Goal: Task Accomplishment & Management: Manage account settings

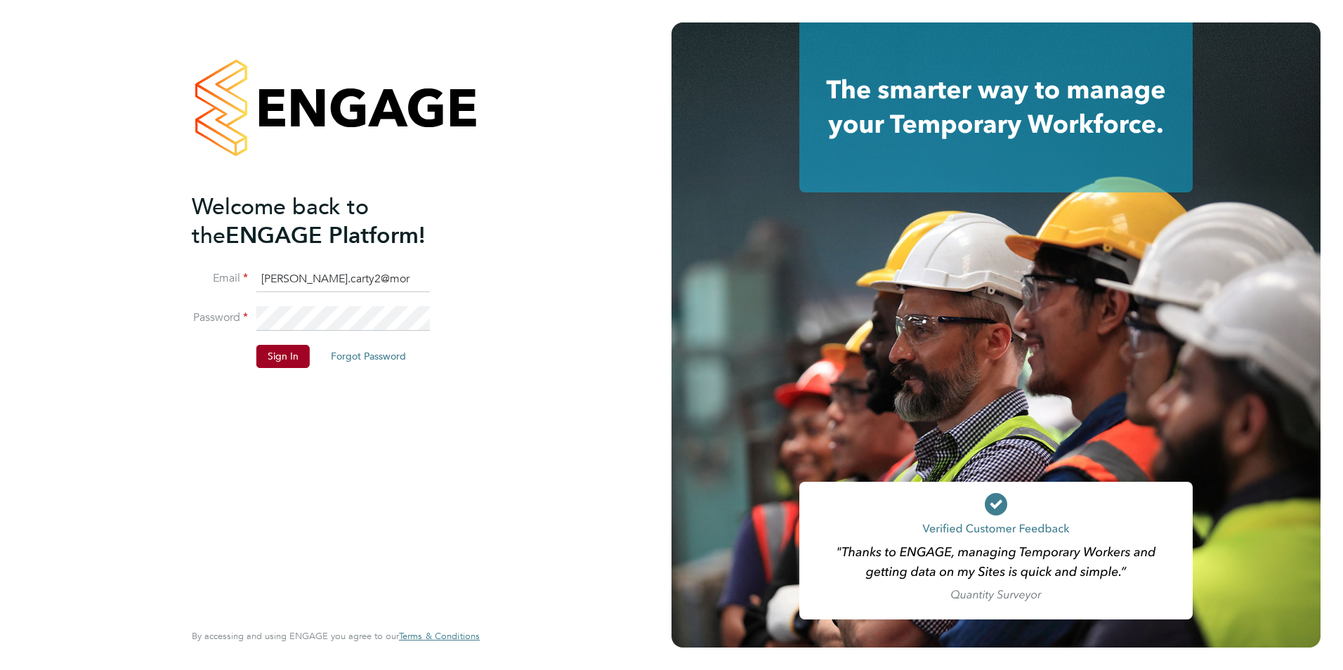
click at [361, 272] on input "chris.carty2@mor" at bounding box center [343, 279] width 174 height 25
type input "chris.carty2@morrisonconstruction.co.uk"
click at [284, 365] on button "Sign In" at bounding box center [282, 356] width 53 height 22
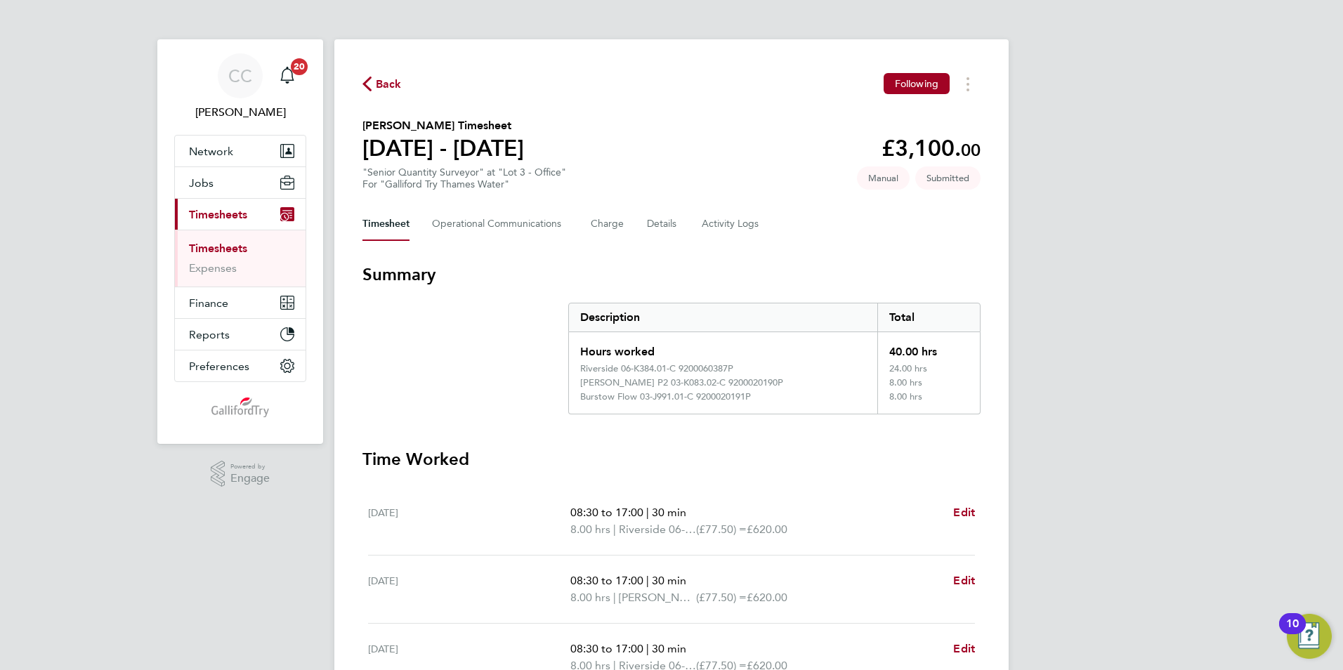
click at [231, 251] on link "Timesheets" at bounding box center [218, 248] width 58 height 13
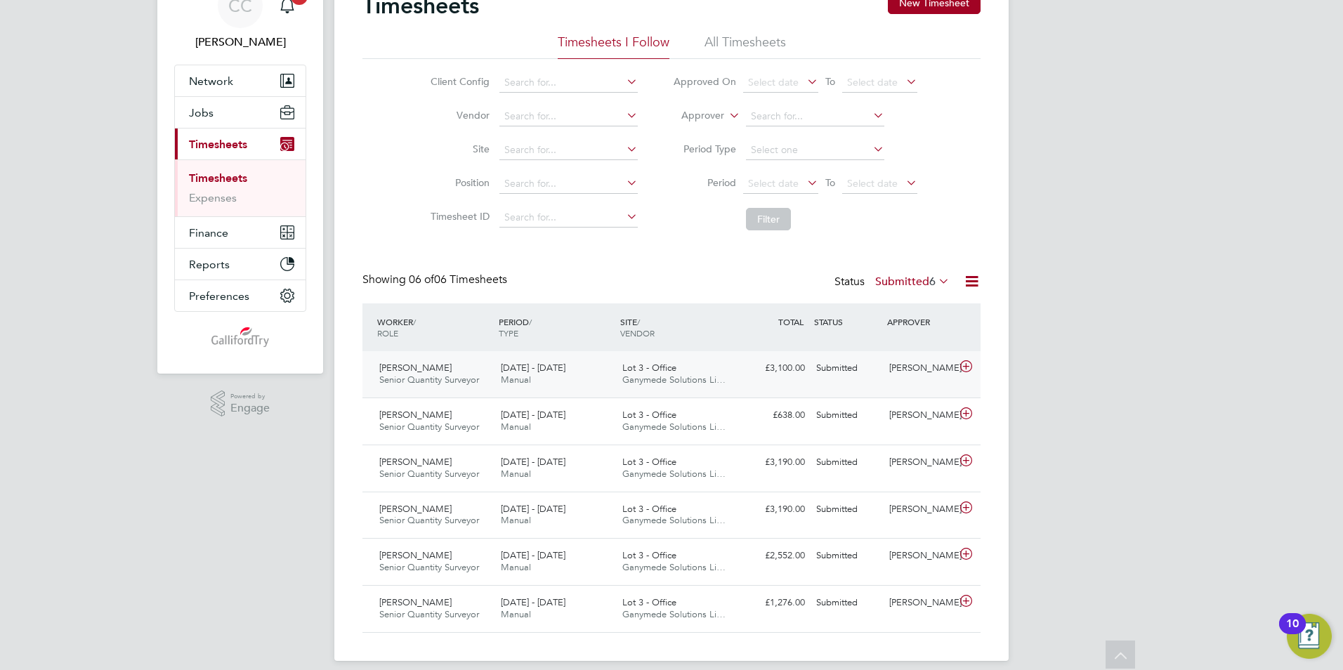
click at [568, 379] on div "23 - 29 Sep 2024 Manual" at bounding box center [556, 374] width 122 height 35
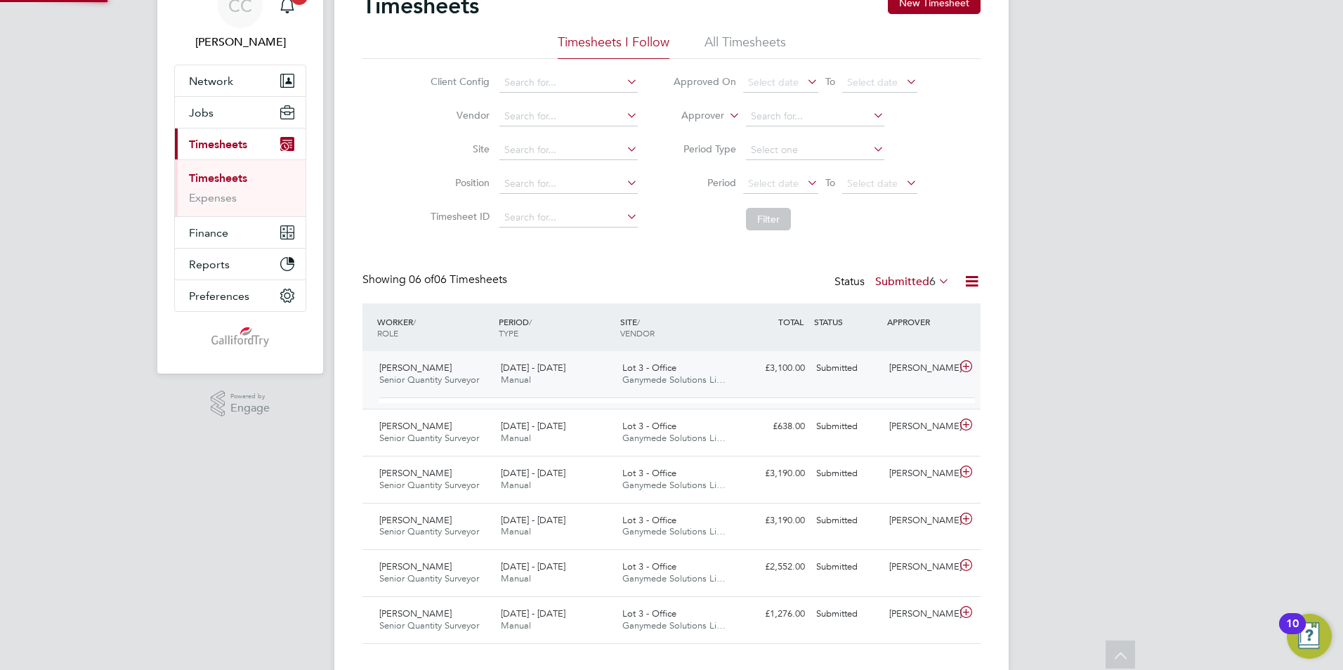
scroll to position [7, 7]
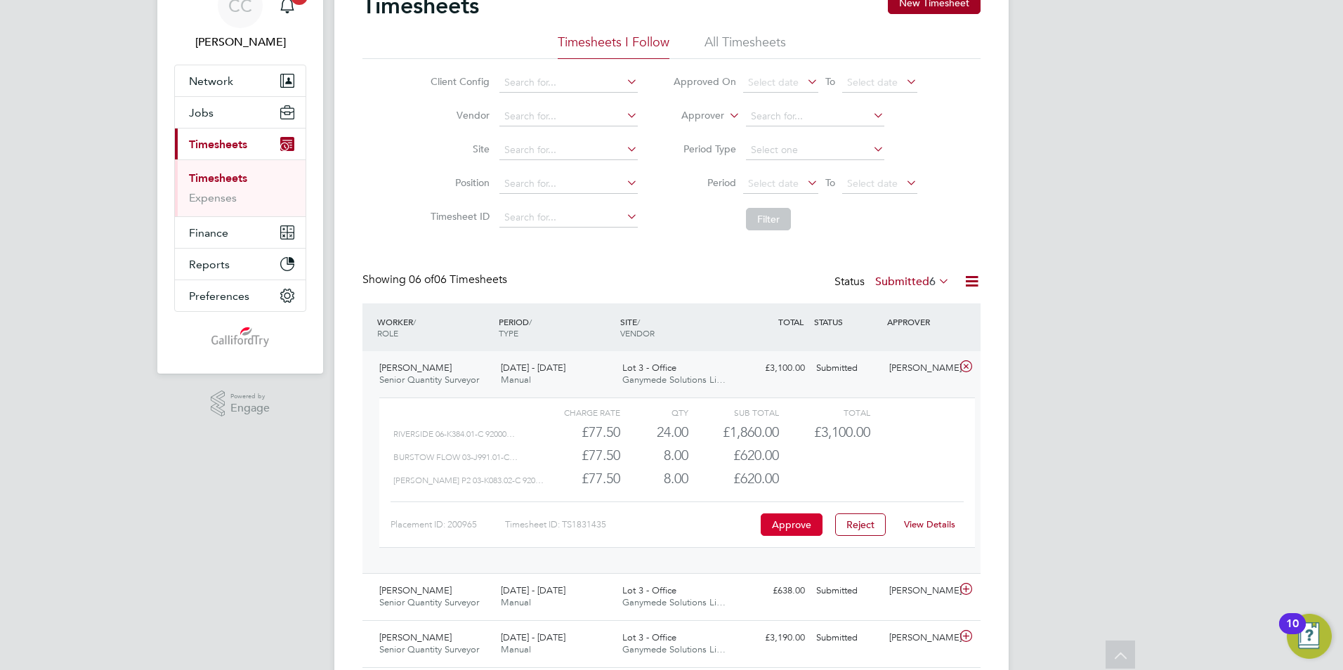
click at [790, 521] on button "Approve" at bounding box center [792, 525] width 62 height 22
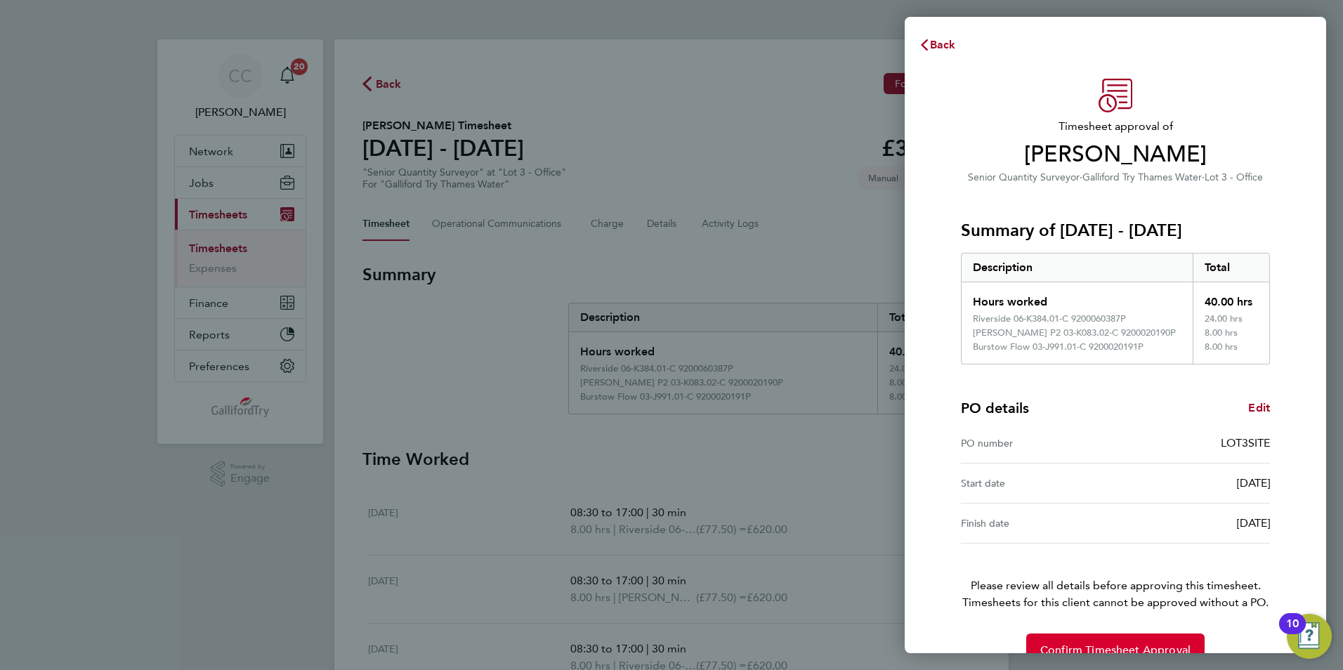
click at [1076, 641] on button "Confirm Timesheet Approval" at bounding box center [1115, 651] width 178 height 34
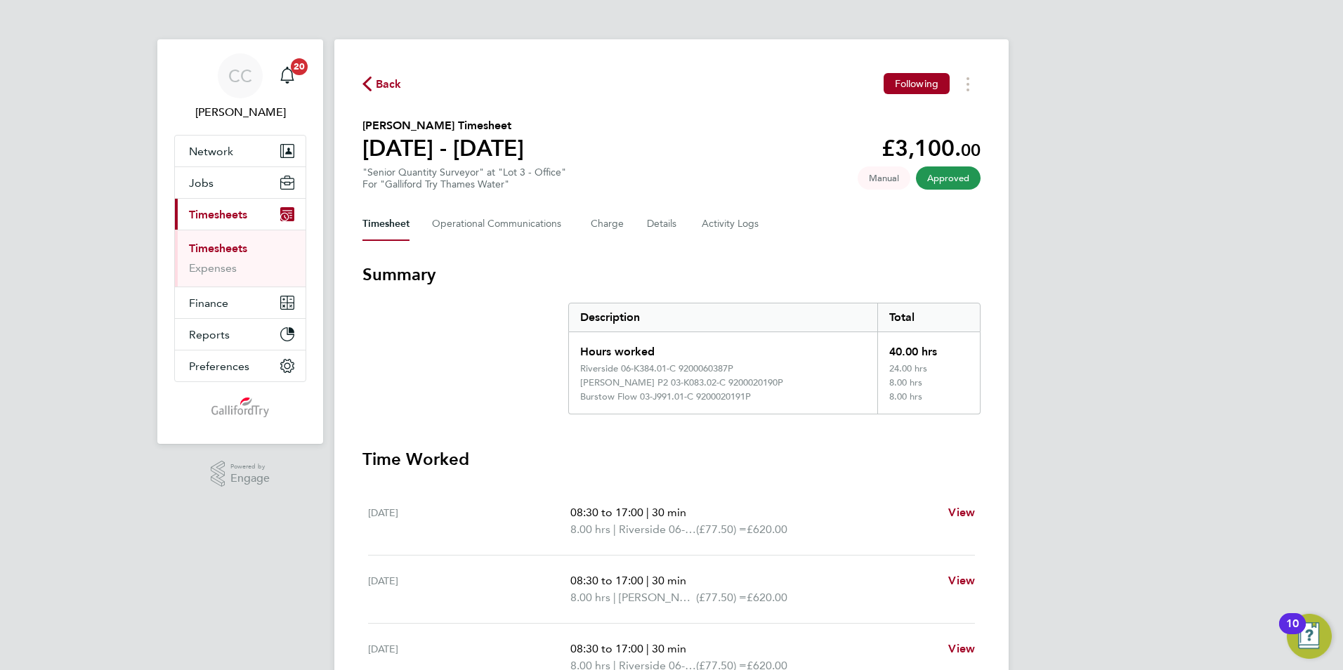
click at [228, 247] on link "Timesheets" at bounding box center [218, 248] width 58 height 13
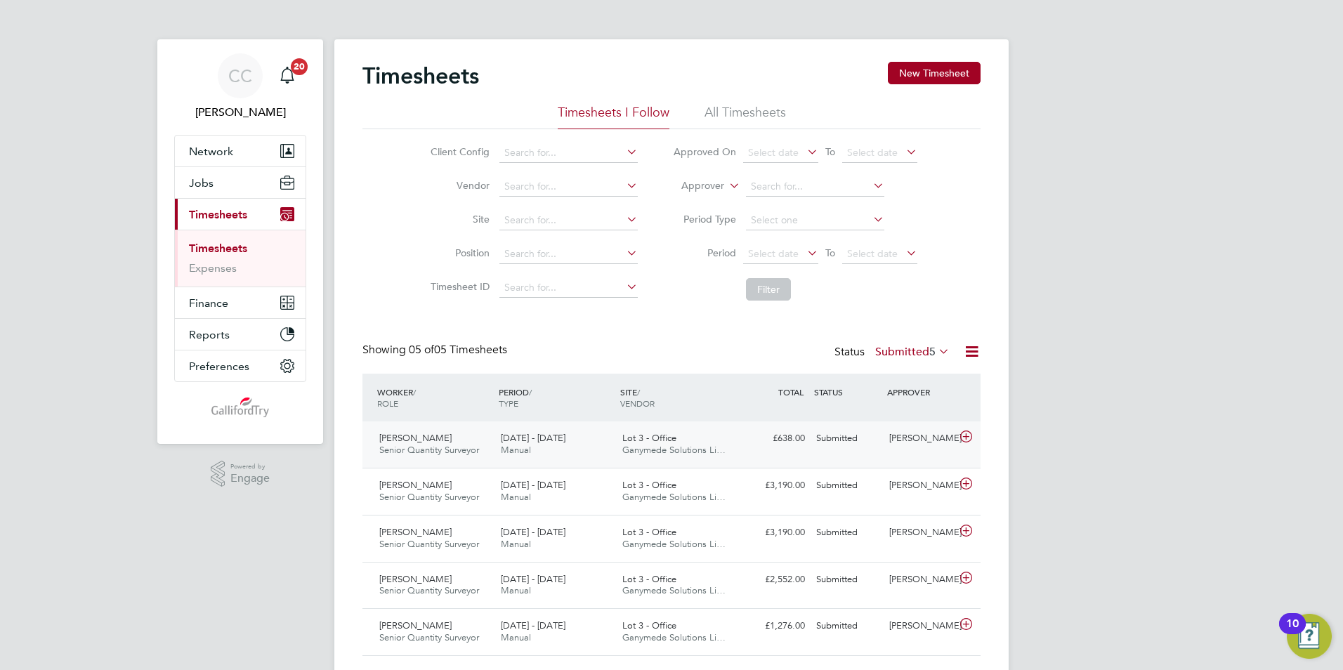
click at [622, 447] on div "Lot 3 - Office Ganymede Solutions Li…" at bounding box center [678, 444] width 122 height 35
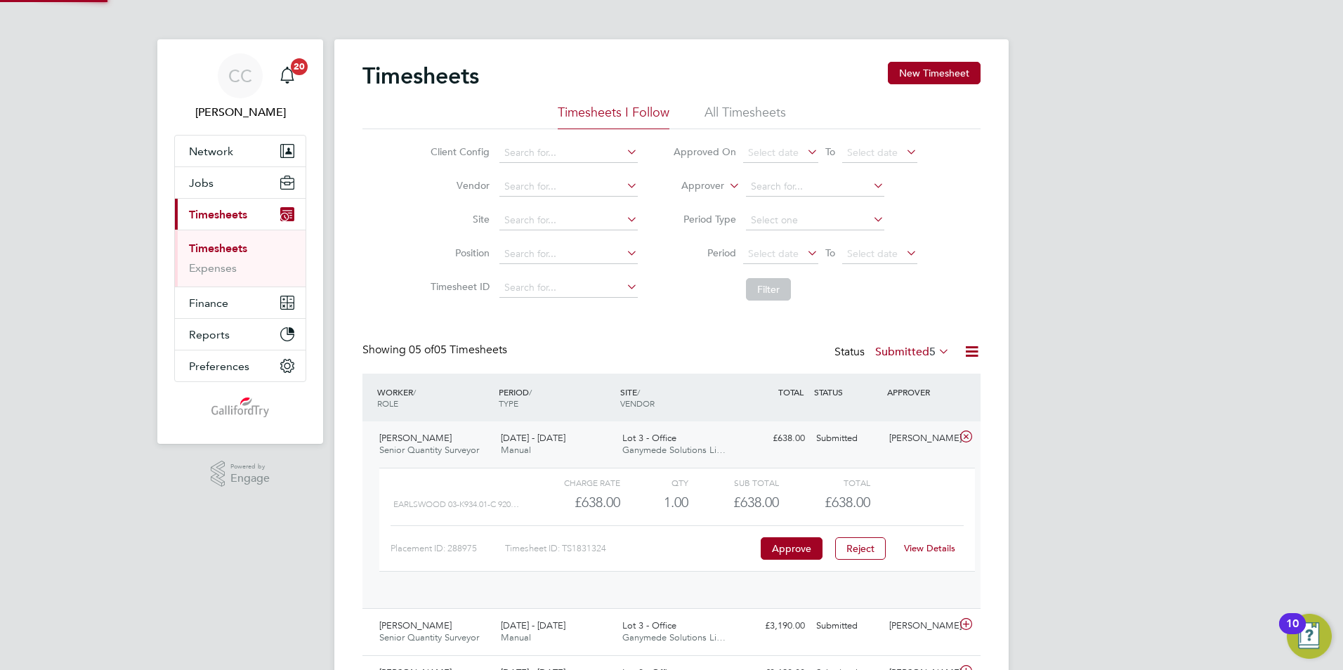
scroll to position [24, 137]
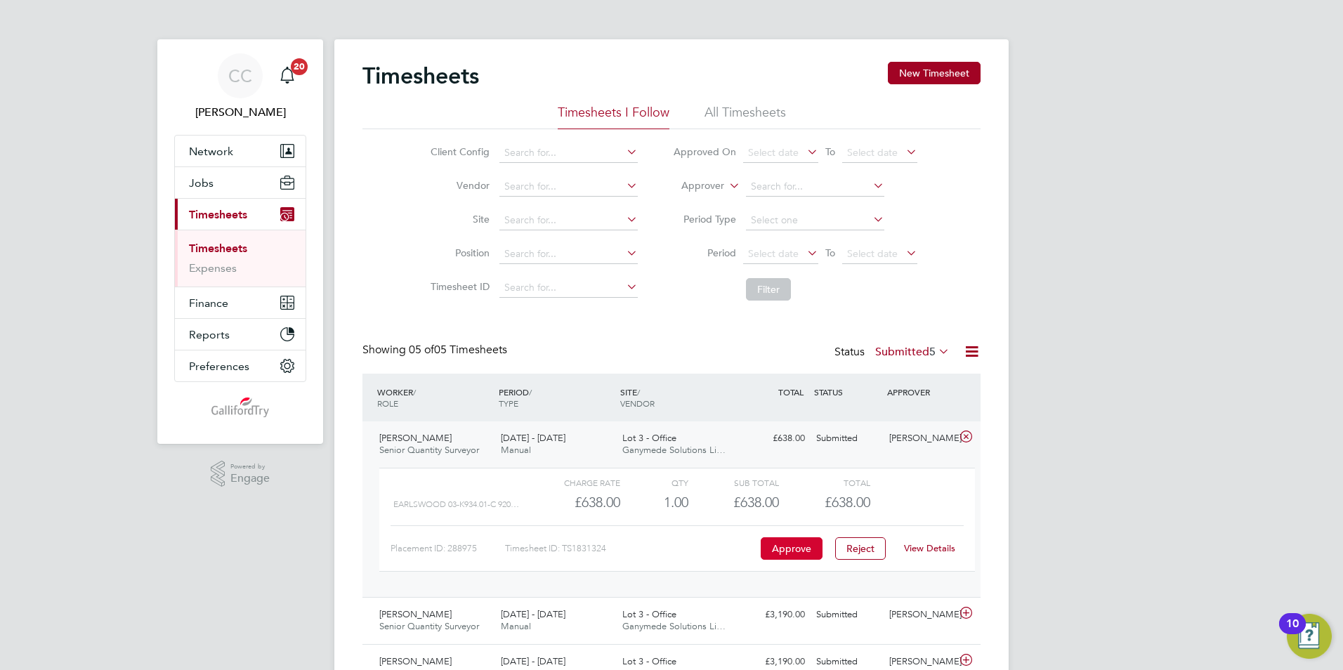
click at [813, 554] on button "Approve" at bounding box center [792, 548] width 62 height 22
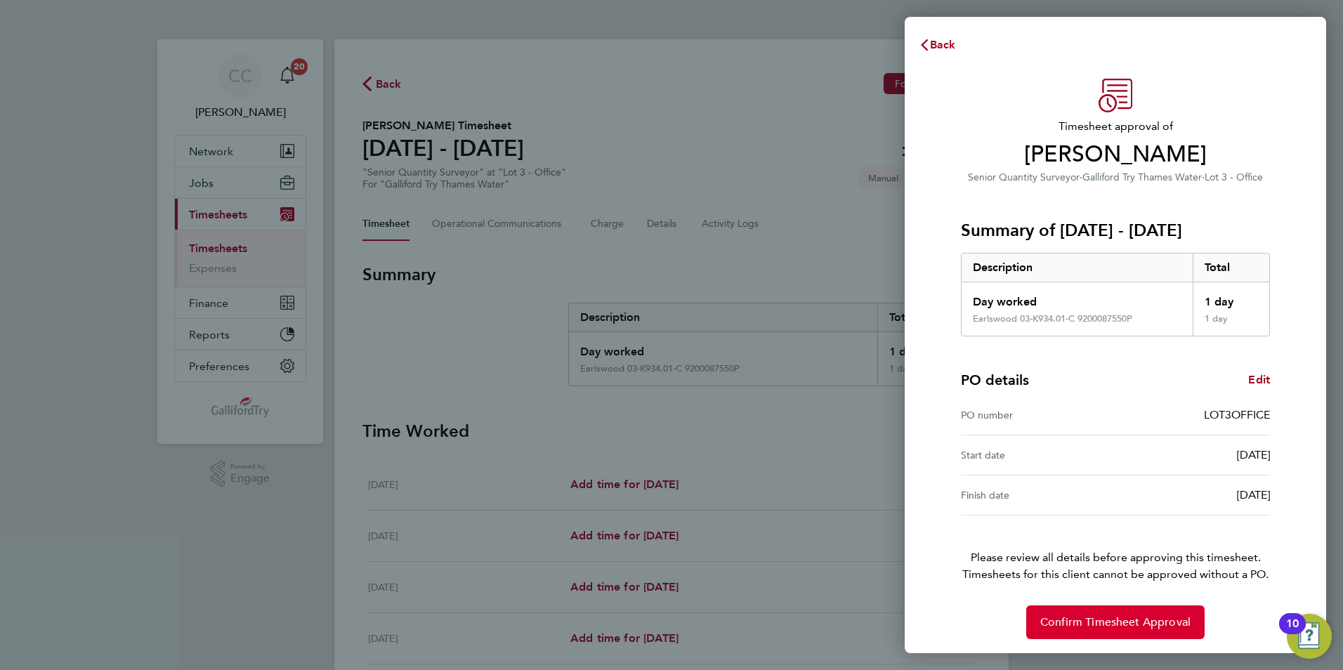
click at [1081, 612] on button "Confirm Timesheet Approval" at bounding box center [1115, 623] width 178 height 34
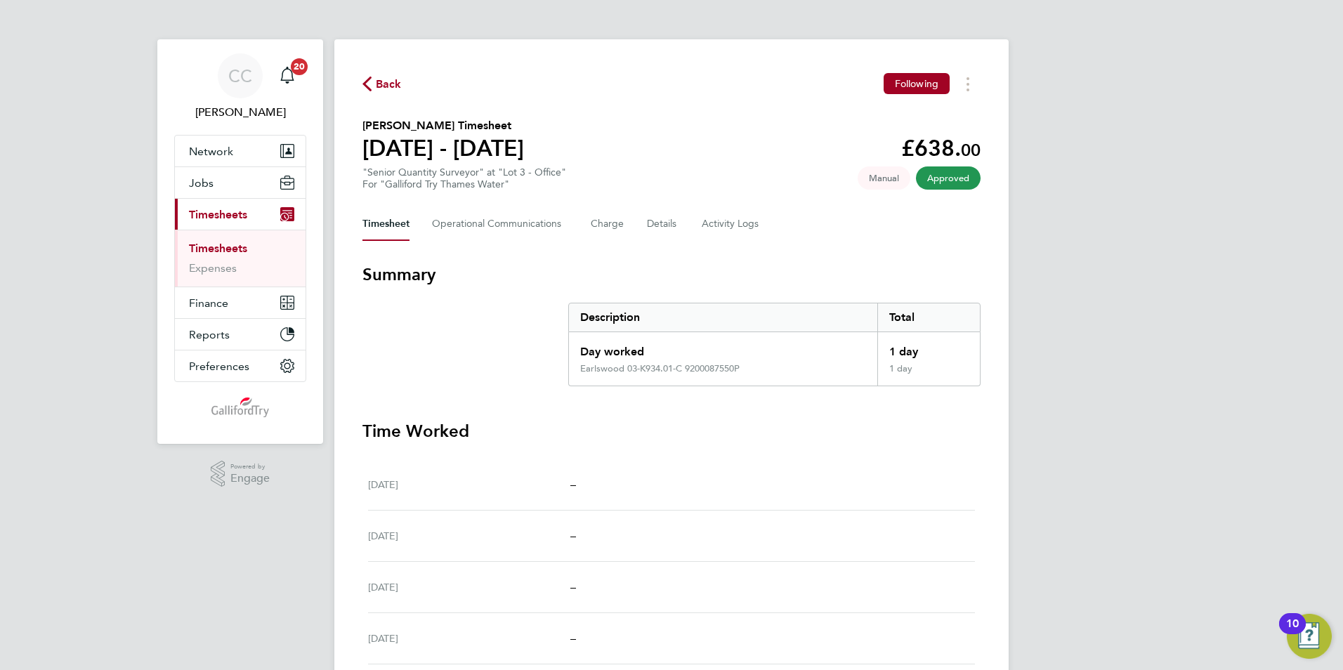
click at [209, 242] on link "Timesheets" at bounding box center [218, 248] width 58 height 13
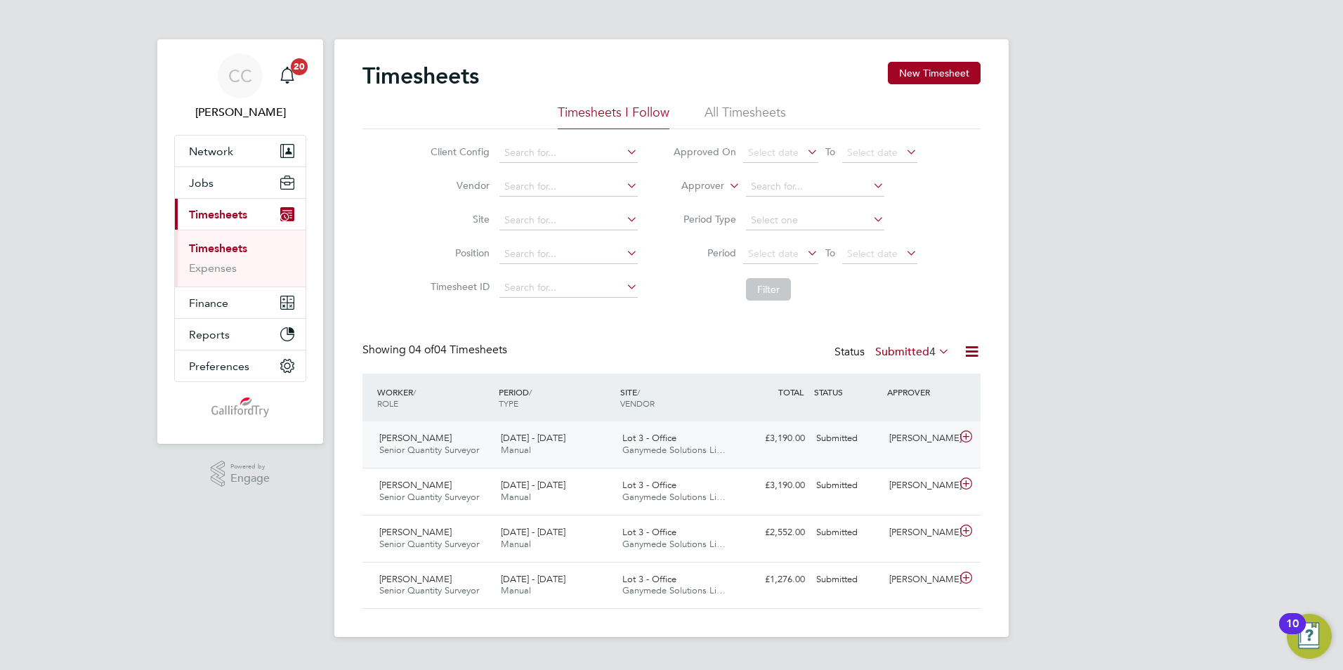
click at [612, 440] on div "15 - 21 Sep 2025 Manual" at bounding box center [556, 444] width 122 height 35
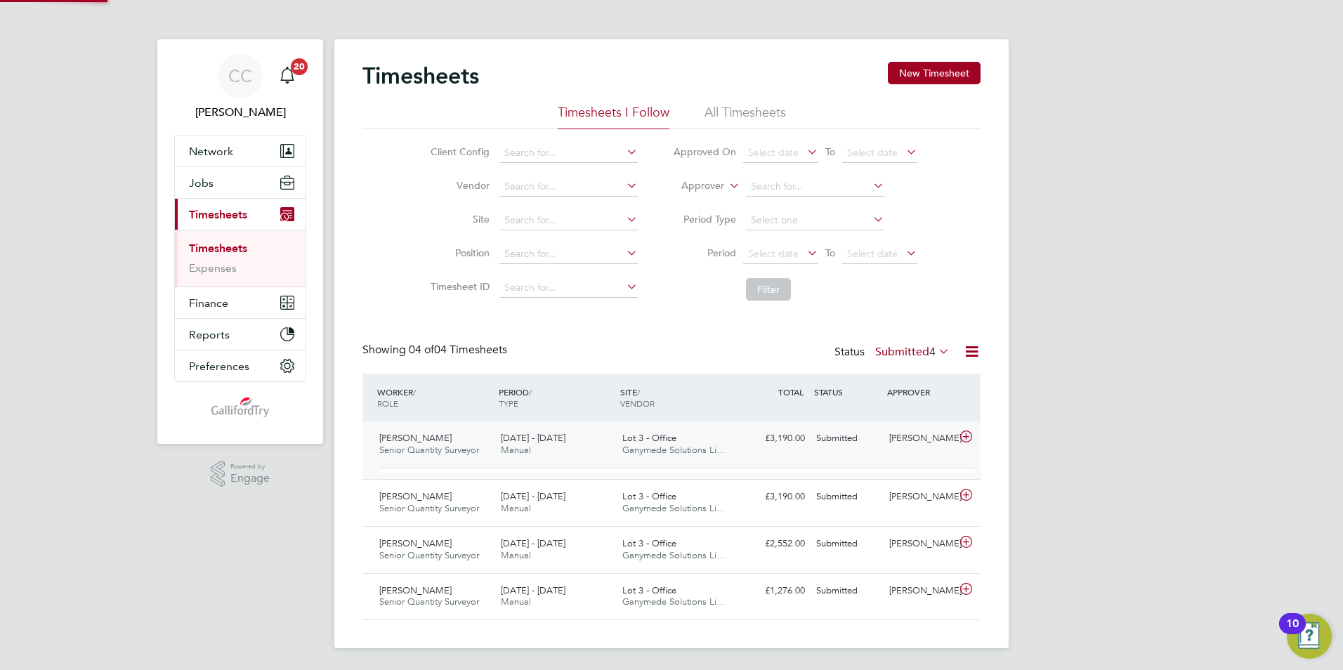
scroll to position [7, 7]
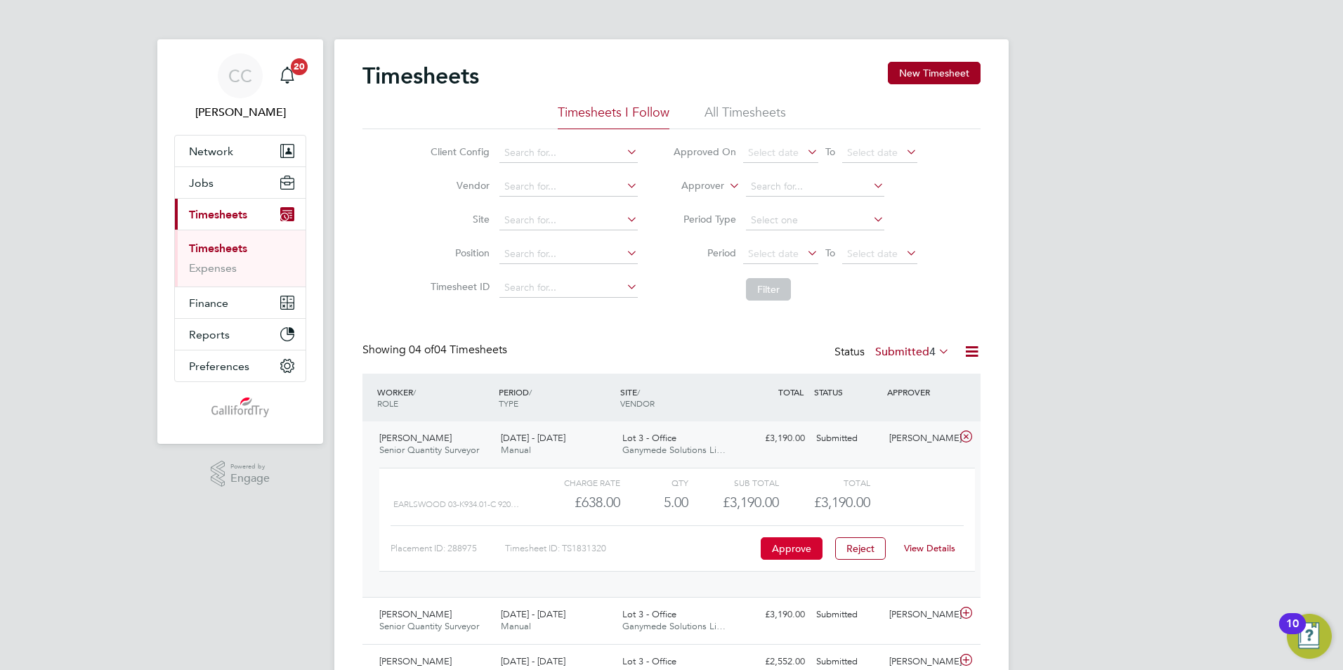
click at [781, 543] on button "Approve" at bounding box center [792, 548] width 62 height 22
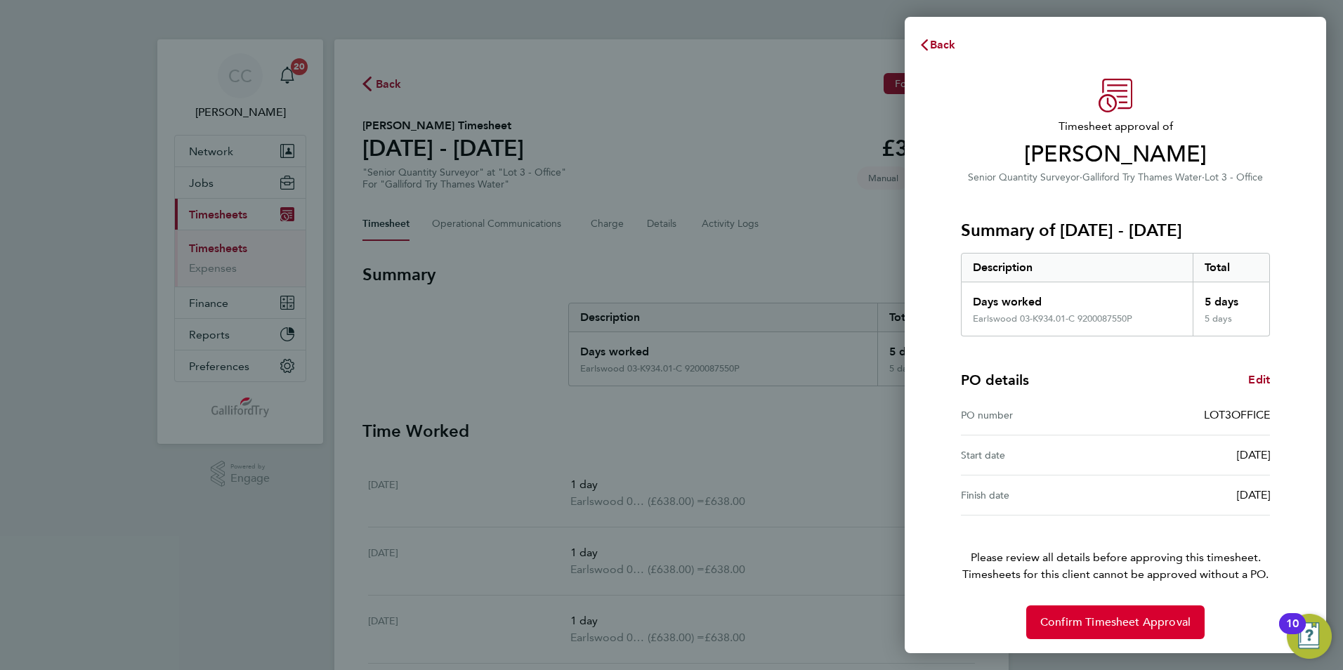
click at [1110, 630] on button "Confirm Timesheet Approval" at bounding box center [1115, 623] width 178 height 34
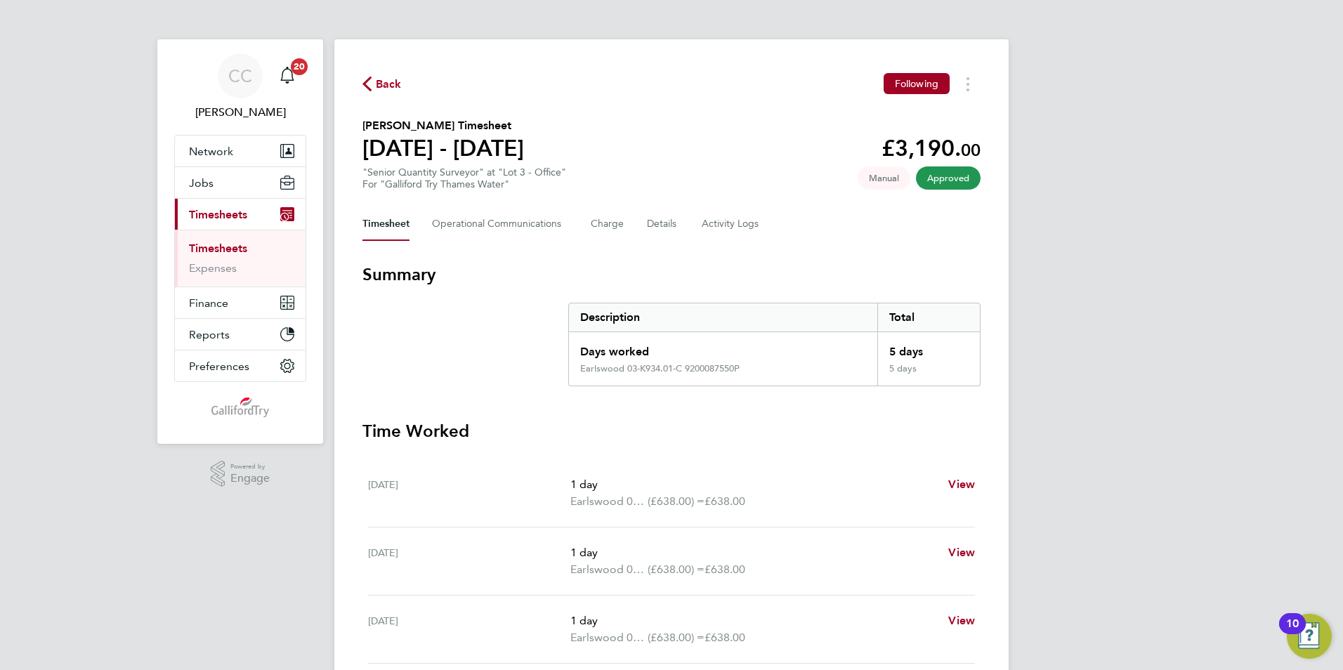
click at [225, 246] on link "Timesheets" at bounding box center [218, 248] width 58 height 13
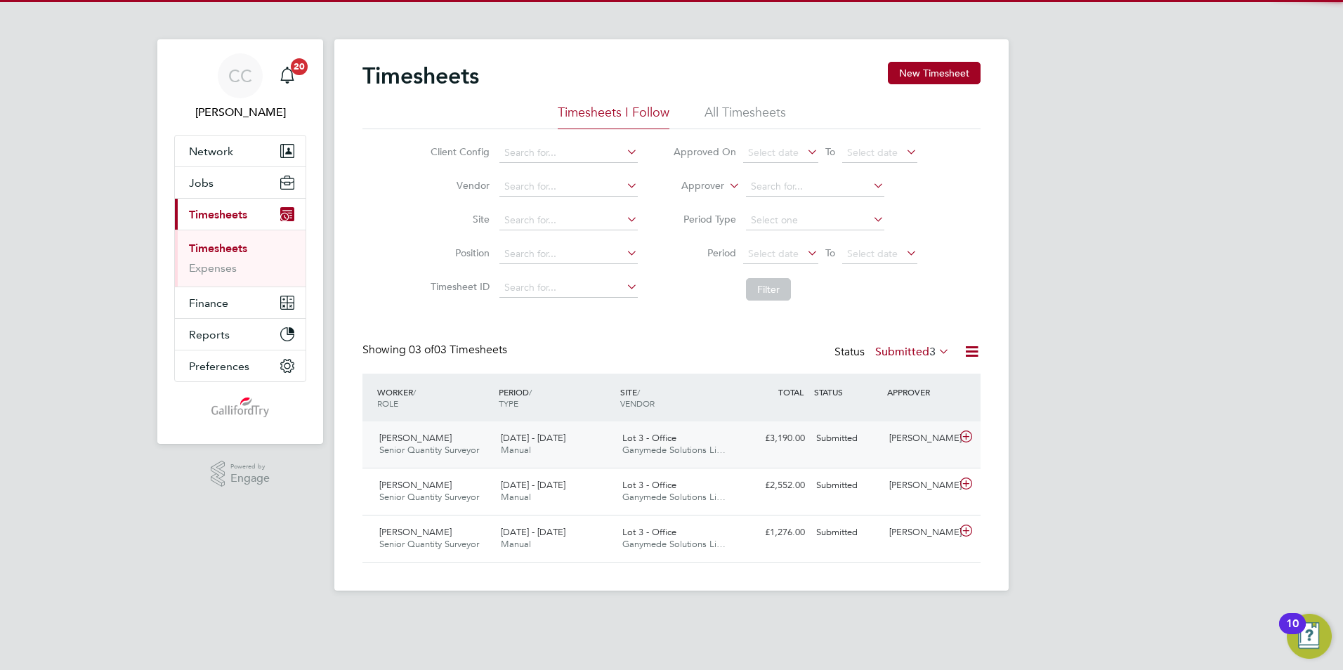
click at [662, 455] on span "Ganymede Solutions Li…" at bounding box center [673, 450] width 103 height 12
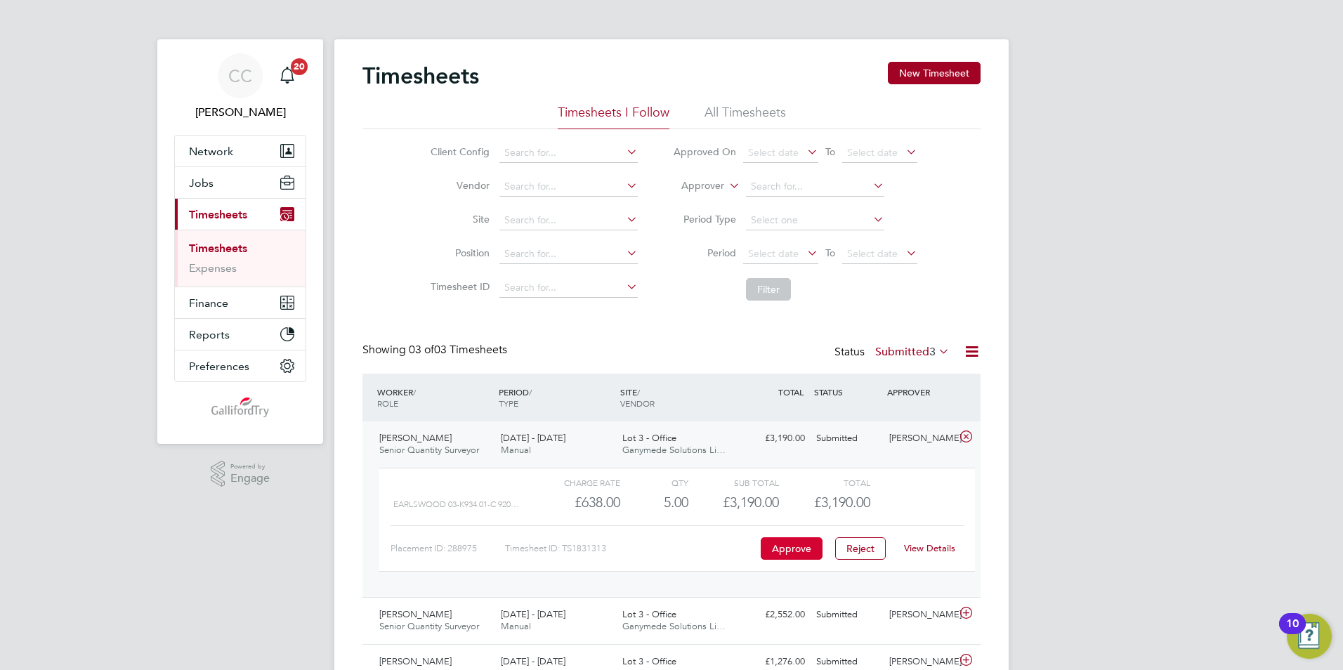
click at [813, 549] on button "Approve" at bounding box center [792, 548] width 62 height 22
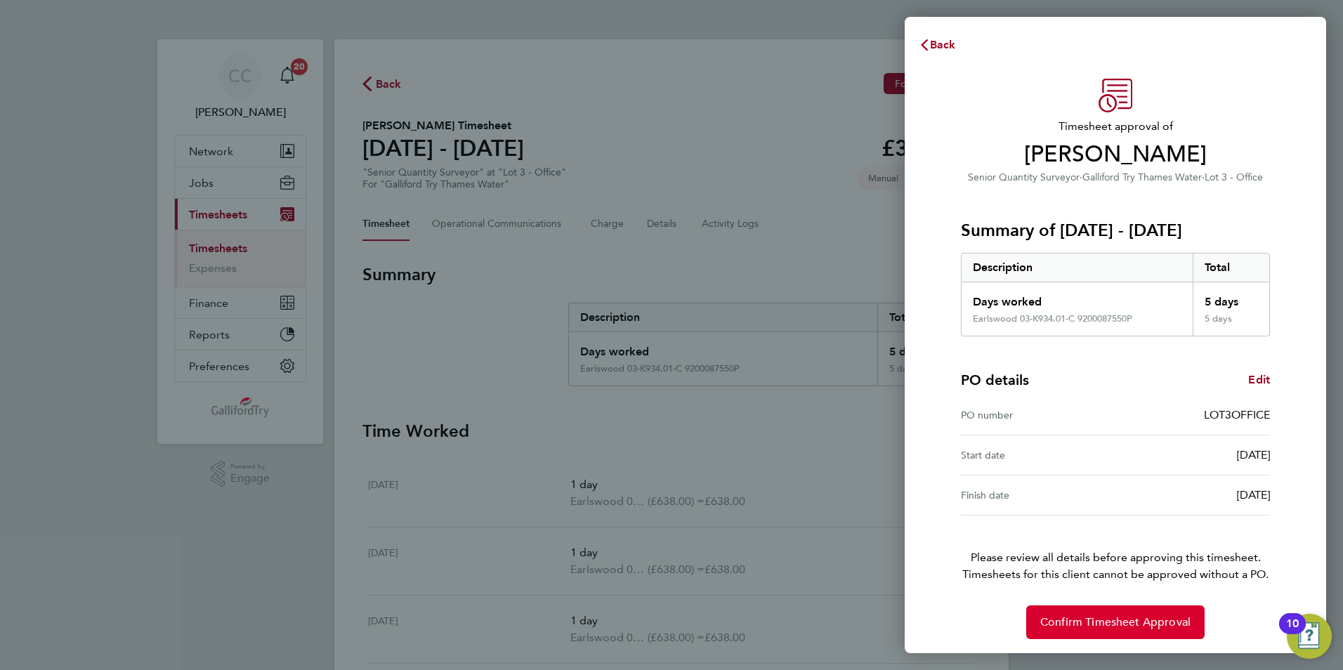
click at [1059, 620] on span "Confirm Timesheet Approval" at bounding box center [1115, 622] width 150 height 14
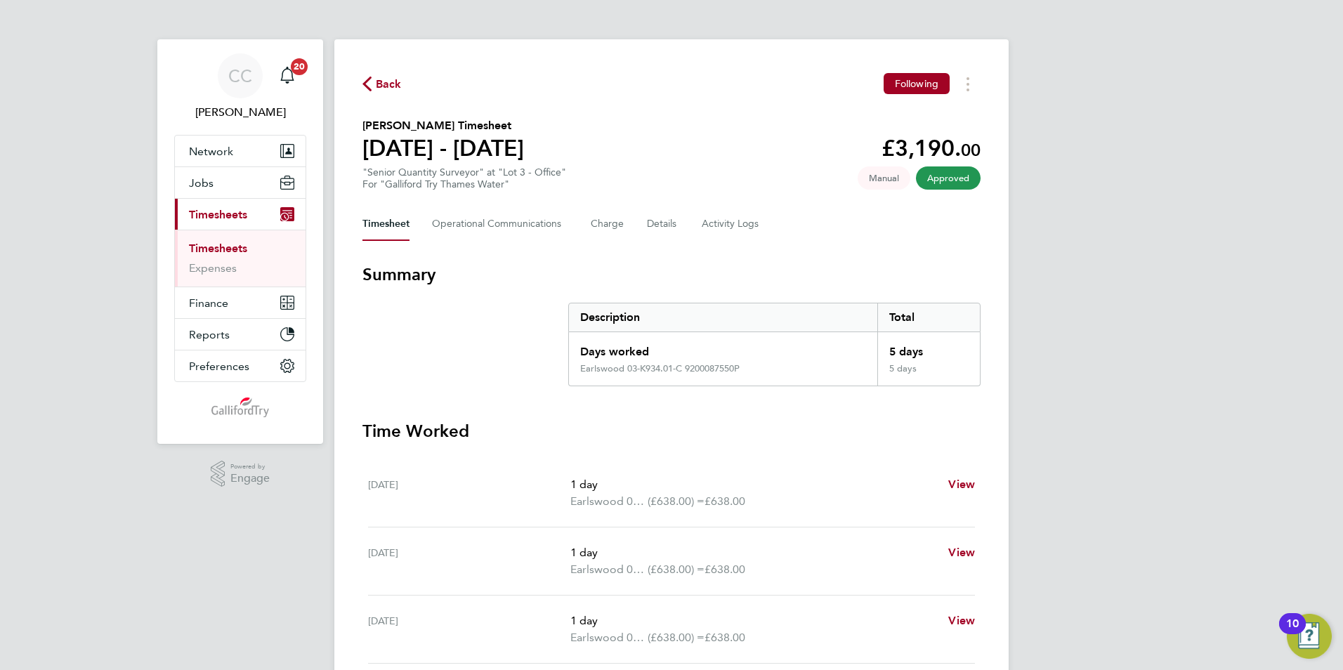
click at [233, 251] on link "Timesheets" at bounding box center [218, 248] width 58 height 13
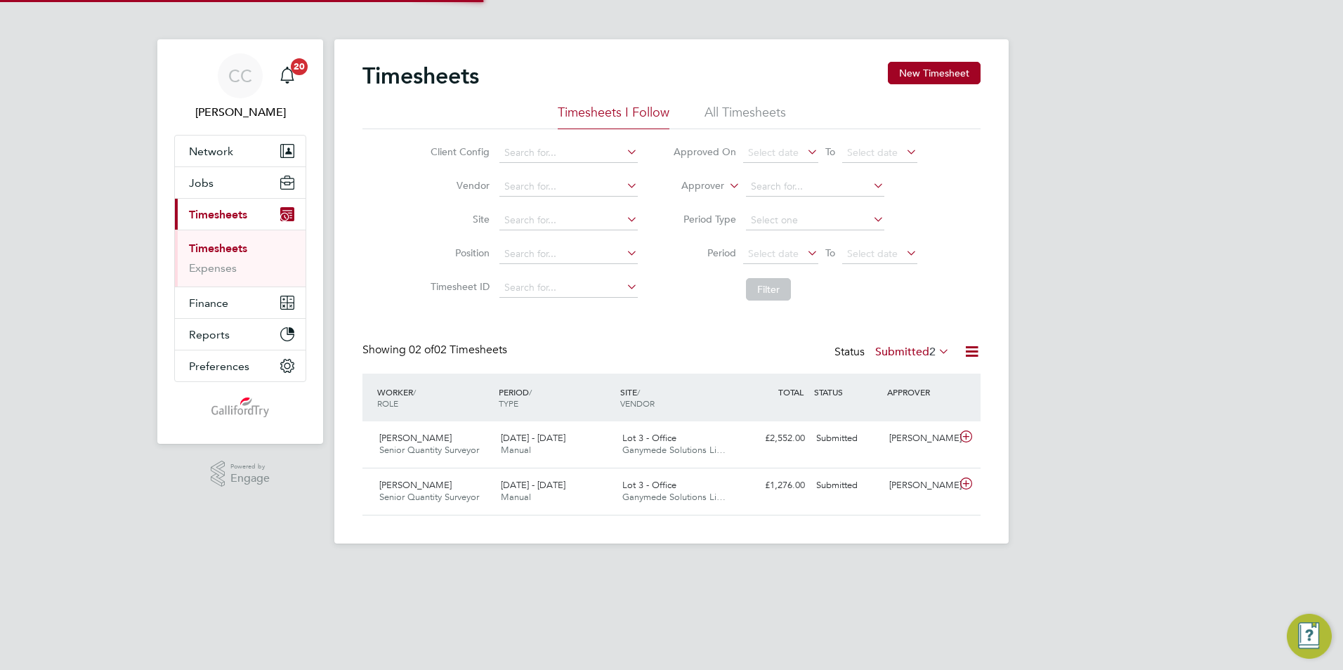
scroll to position [36, 122]
click at [550, 438] on span "1 - 7 Sep 2025" at bounding box center [533, 438] width 65 height 12
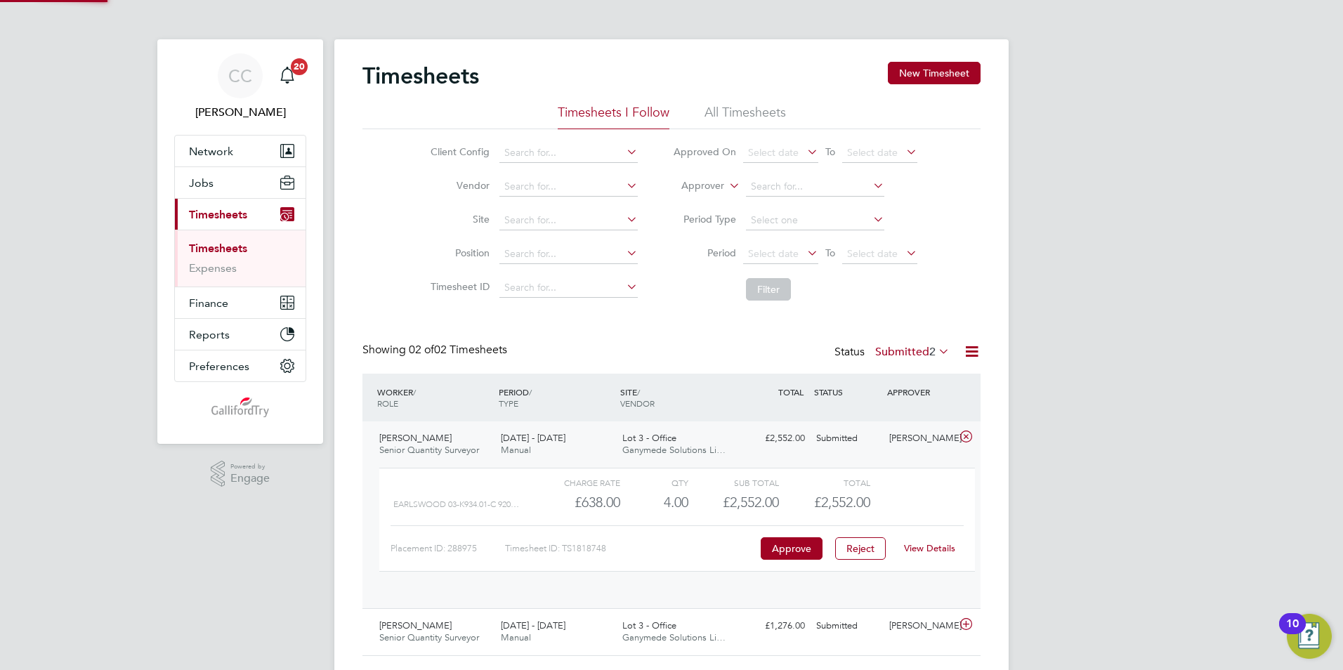
scroll to position [24, 137]
click at [804, 552] on button "Approve" at bounding box center [792, 548] width 62 height 22
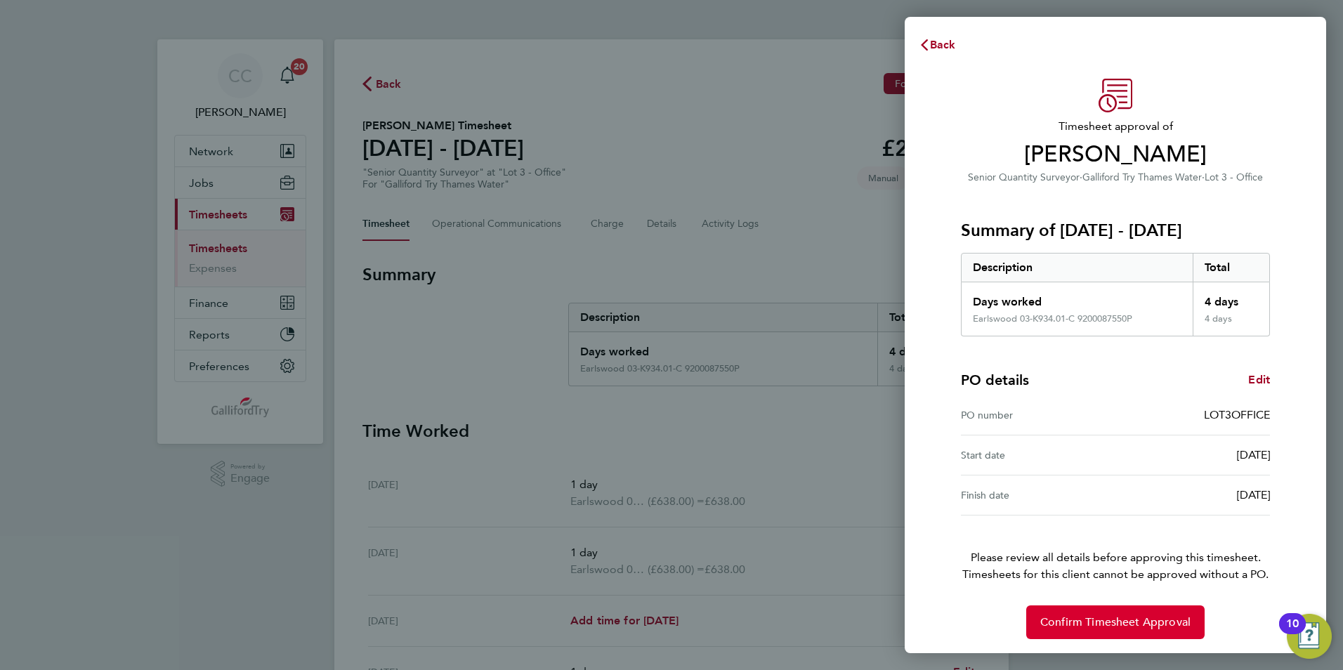
click at [1040, 615] on button "Confirm Timesheet Approval" at bounding box center [1115, 623] width 178 height 34
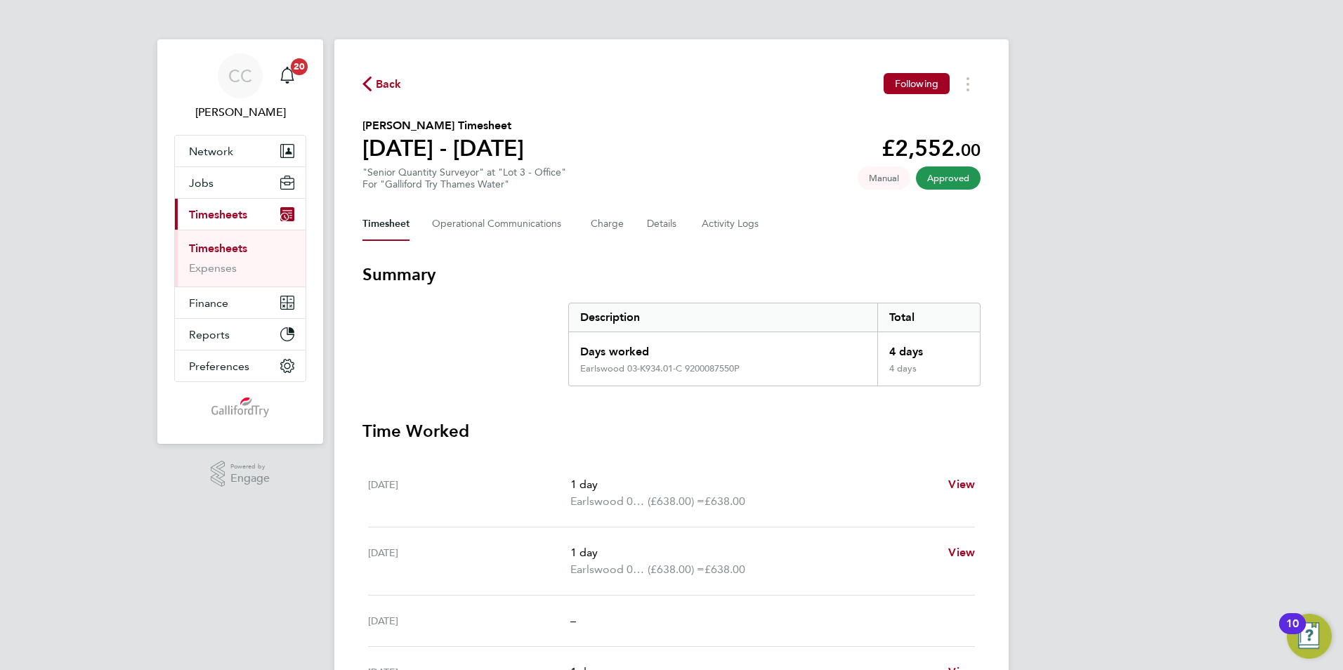
click at [221, 246] on link "Timesheets" at bounding box center [218, 248] width 58 height 13
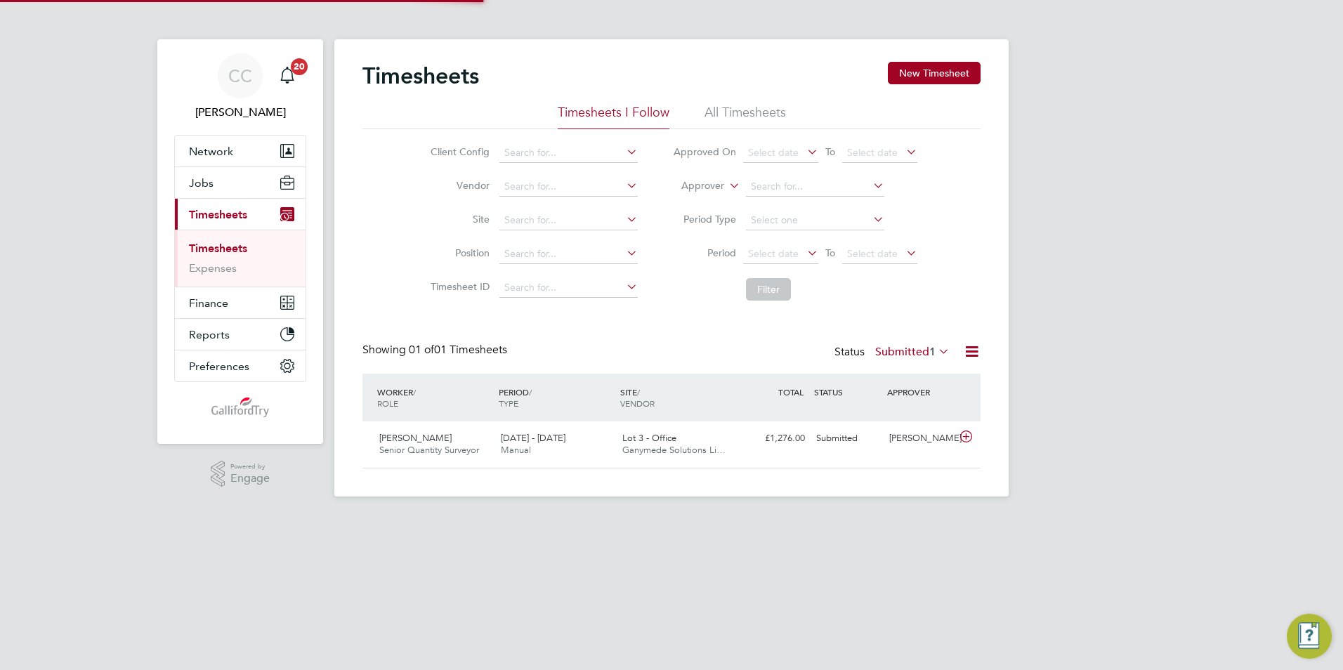
scroll to position [36, 122]
click at [676, 443] on div "Lot 3 - Office Ganymede Solutions Li…" at bounding box center [678, 444] width 122 height 35
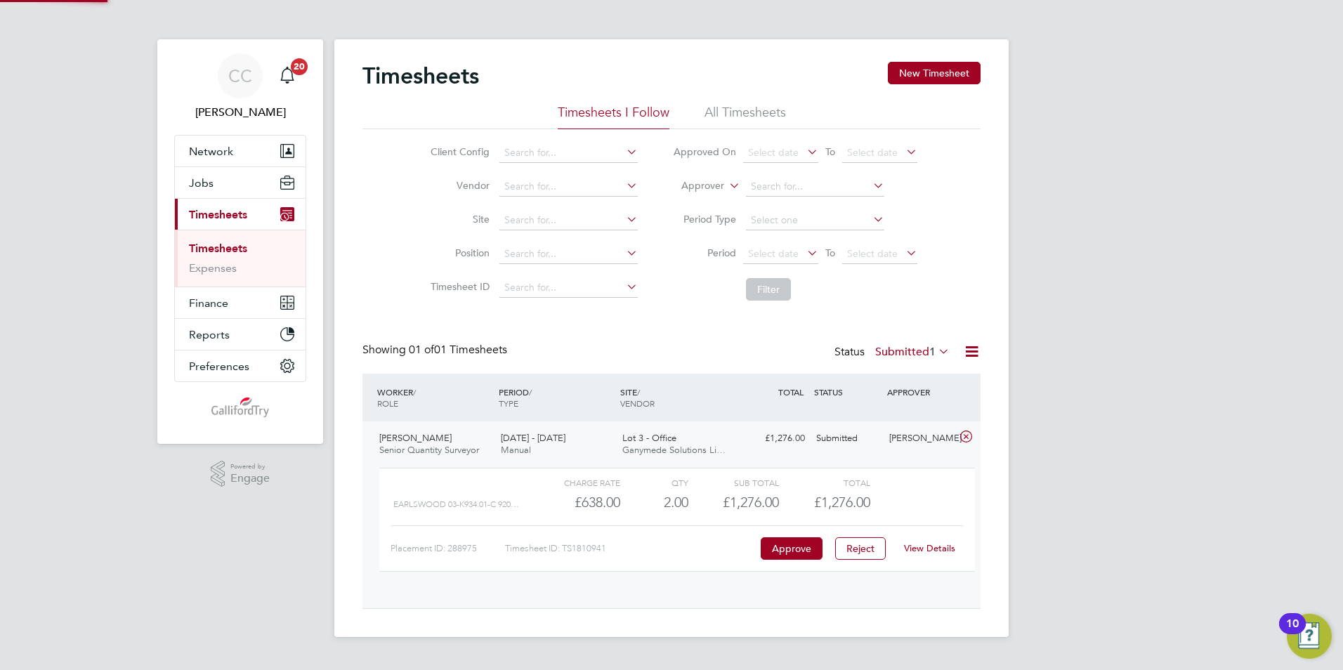
scroll to position [24, 137]
click at [799, 556] on button "Approve" at bounding box center [792, 548] width 62 height 22
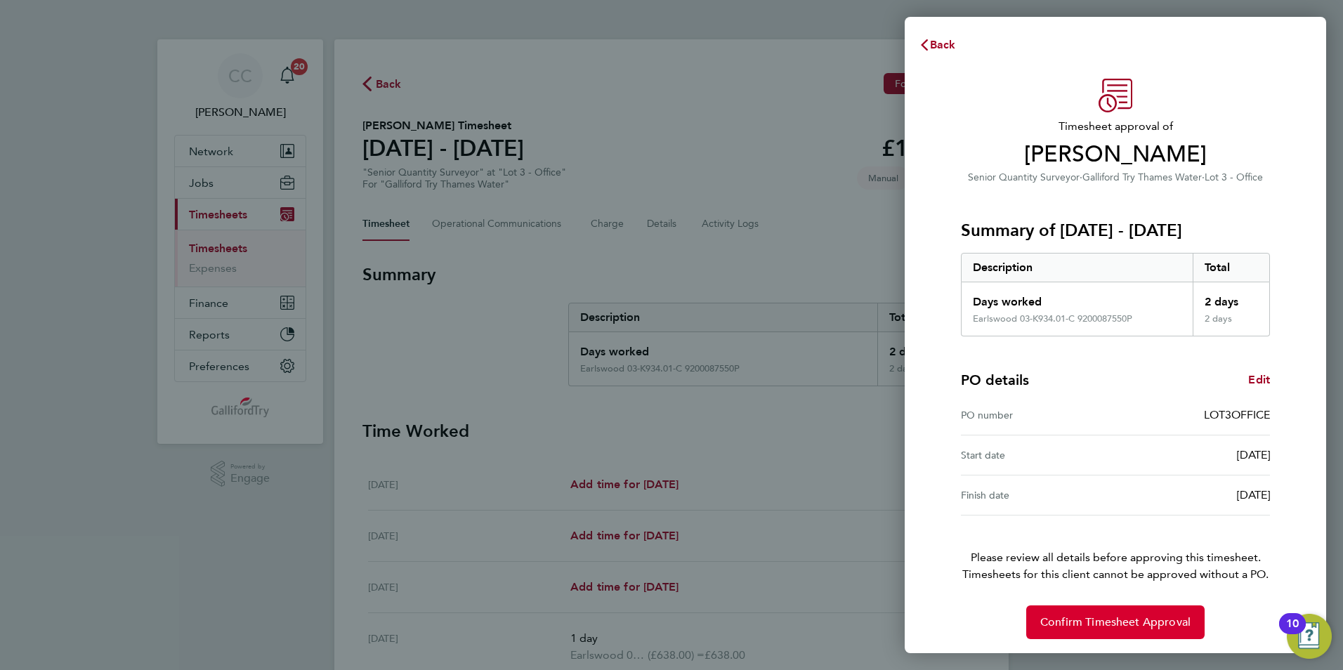
click at [1094, 632] on button "Confirm Timesheet Approval" at bounding box center [1115, 623] width 178 height 34
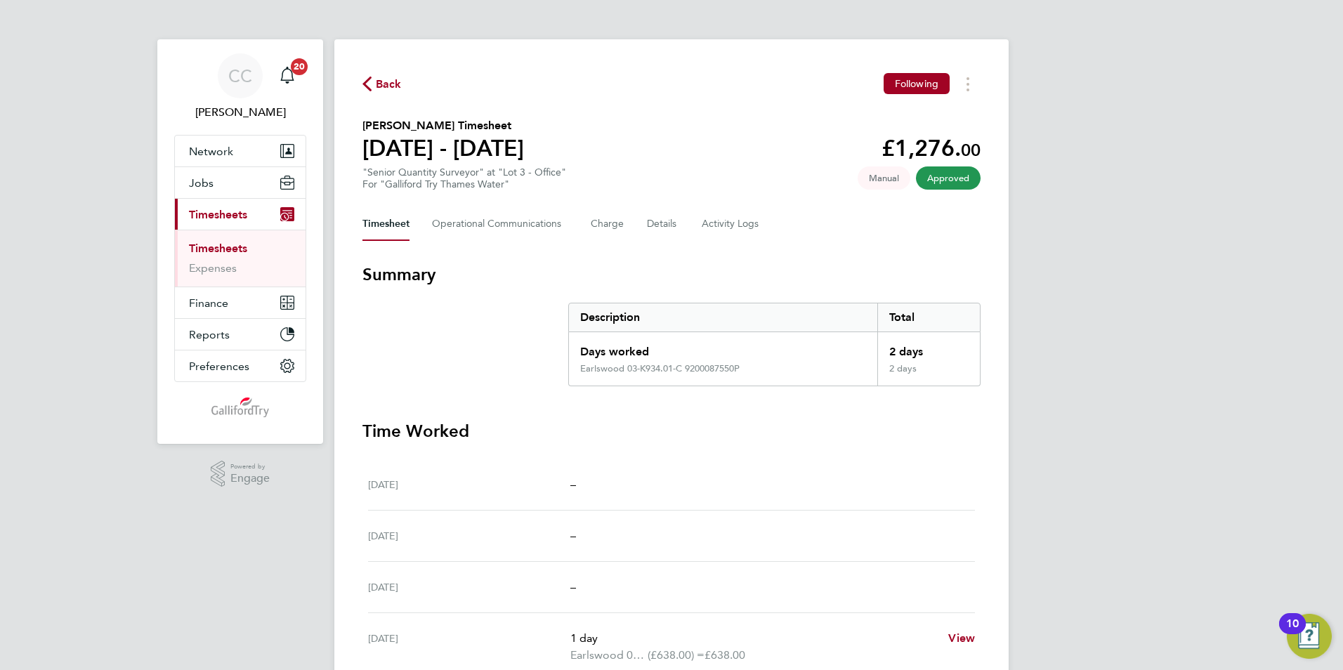
click at [233, 242] on link "Timesheets" at bounding box center [218, 248] width 58 height 13
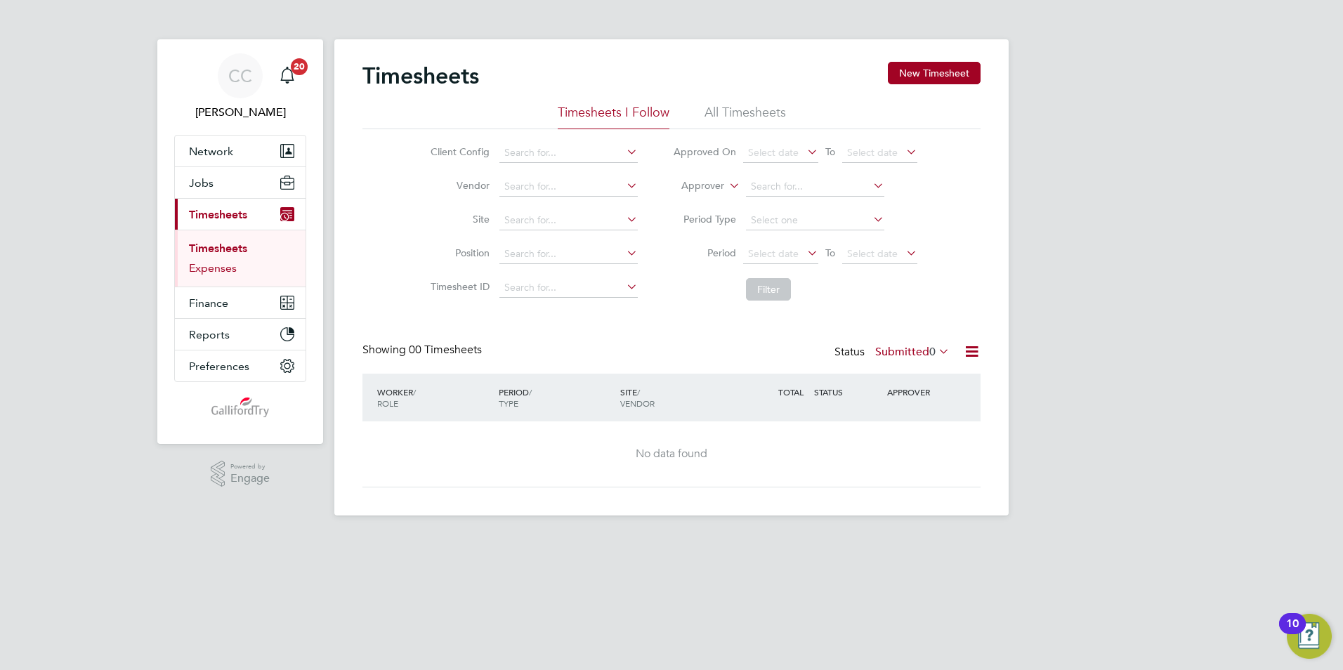
click at [228, 263] on link "Expenses" at bounding box center [213, 267] width 48 height 13
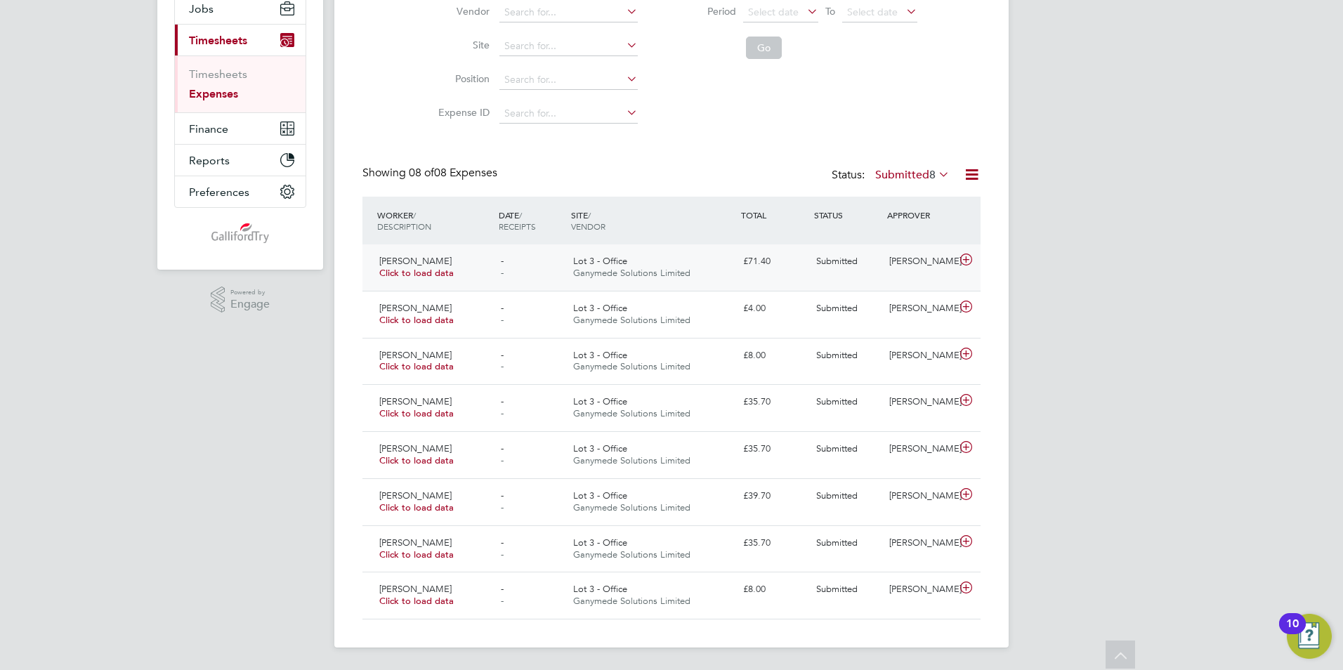
click at [630, 256] on div "Lot 3 - Office Ganymede Solutions Limited" at bounding box center [653, 267] width 170 height 35
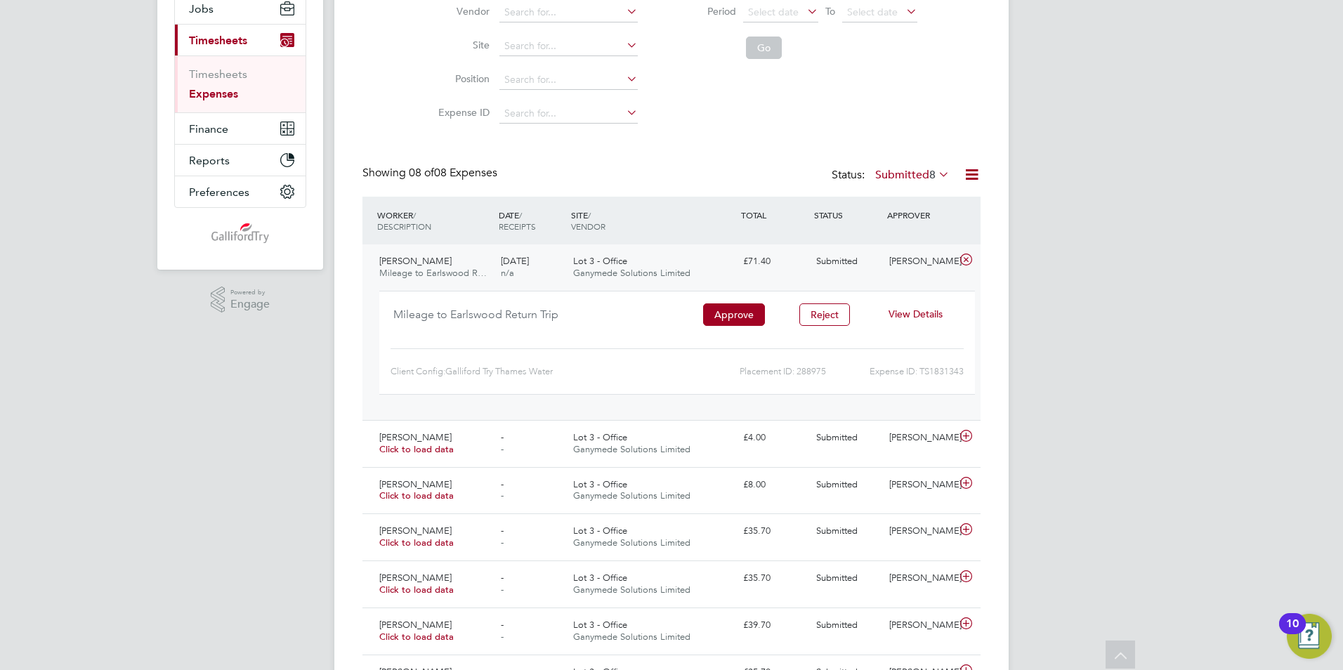
click at [906, 313] on span "View Details" at bounding box center [916, 314] width 54 height 13
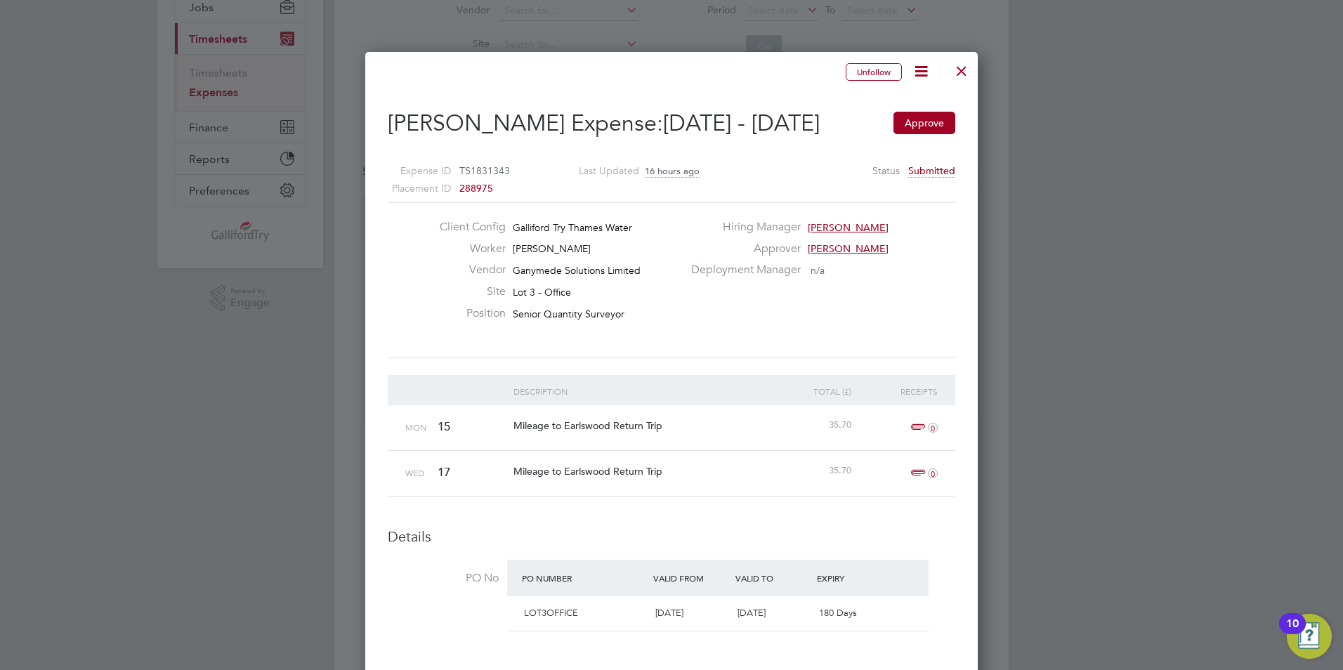
click at [957, 74] on div at bounding box center [961, 67] width 25 height 25
